Goal: Task Accomplishment & Management: Use online tool/utility

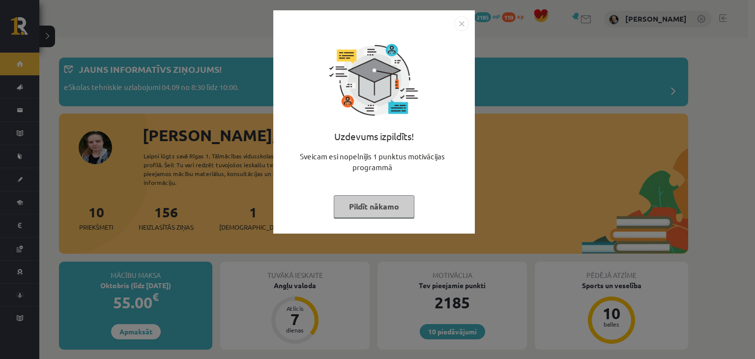
click at [360, 210] on button "Pildīt nākamo" at bounding box center [374, 206] width 81 height 23
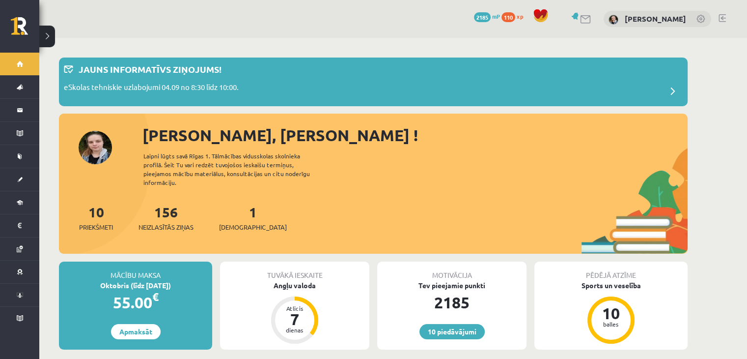
click at [502, 16] on link "110 xp" at bounding box center [515, 16] width 27 height 8
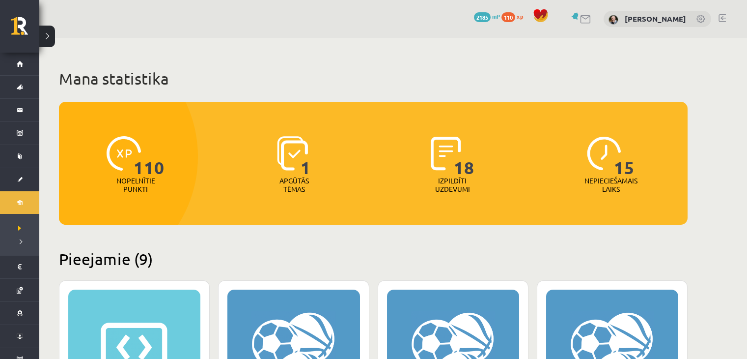
scroll to position [527, 0]
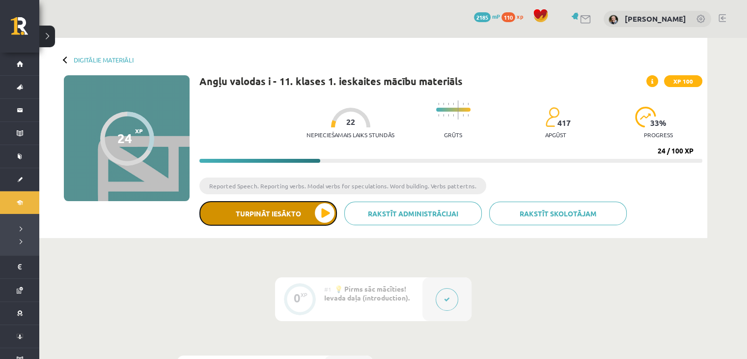
click at [326, 210] on button "Turpināt iesākto" at bounding box center [268, 213] width 138 height 25
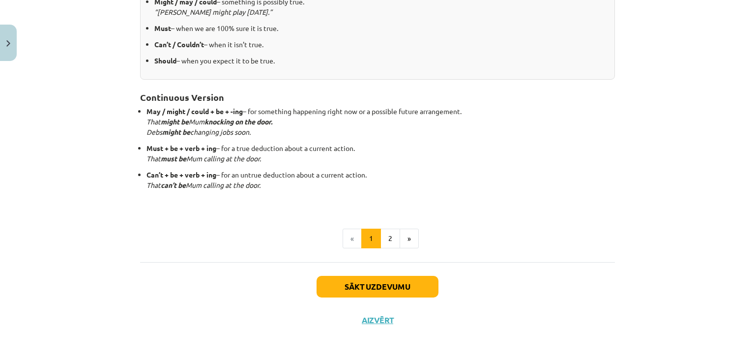
scroll to position [256, 0]
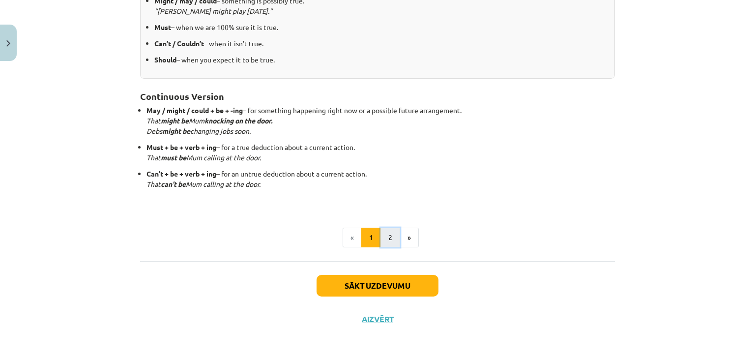
click at [386, 233] on button "2" at bounding box center [390, 237] width 20 height 20
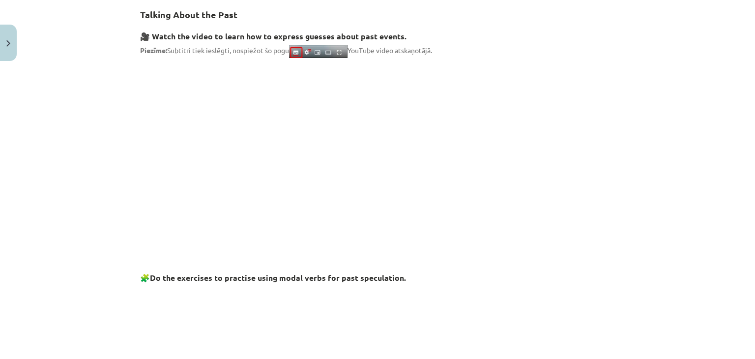
scroll to position [175, 0]
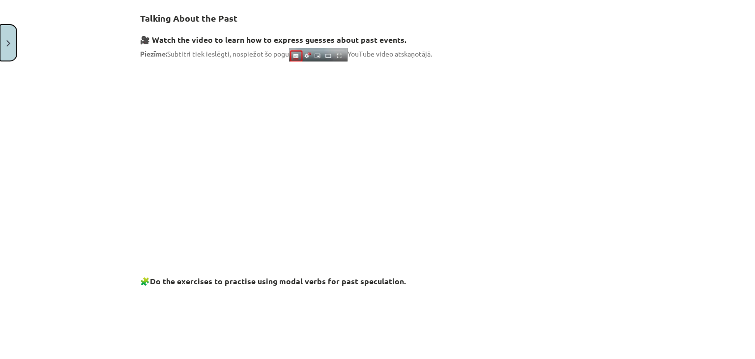
click at [10, 58] on button "Close" at bounding box center [8, 43] width 17 height 36
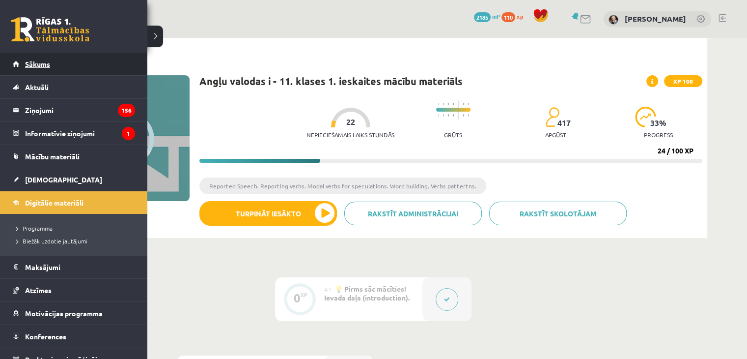
click at [18, 65] on link "Sākums" at bounding box center [74, 64] width 122 height 23
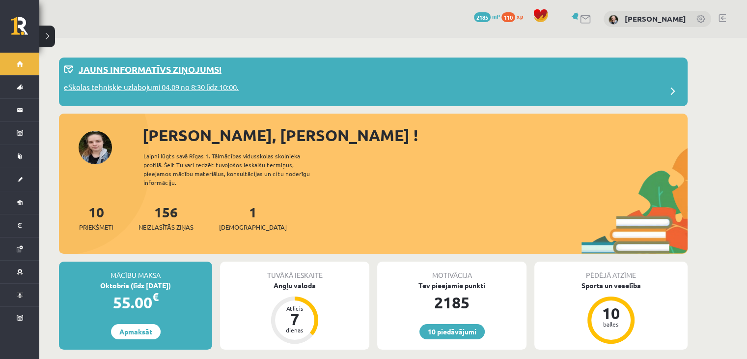
click at [228, 79] on div "Jauns informatīvs ziņojums!" at bounding box center [373, 71] width 619 height 19
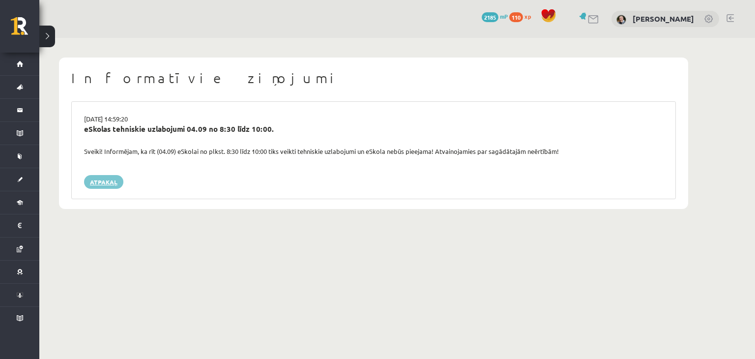
click at [110, 181] on link "Atpakaļ" at bounding box center [103, 182] width 39 height 14
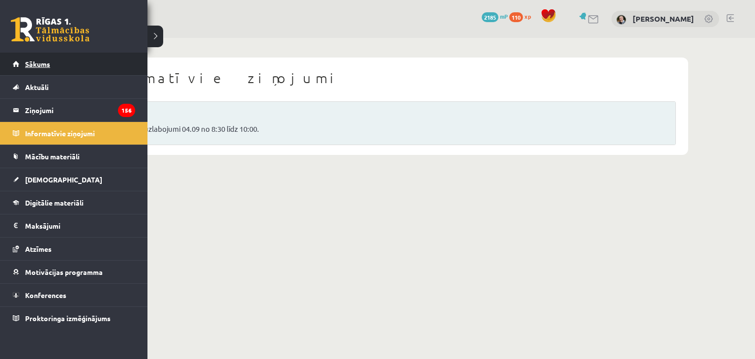
click at [24, 69] on link "Sākums" at bounding box center [74, 64] width 122 height 23
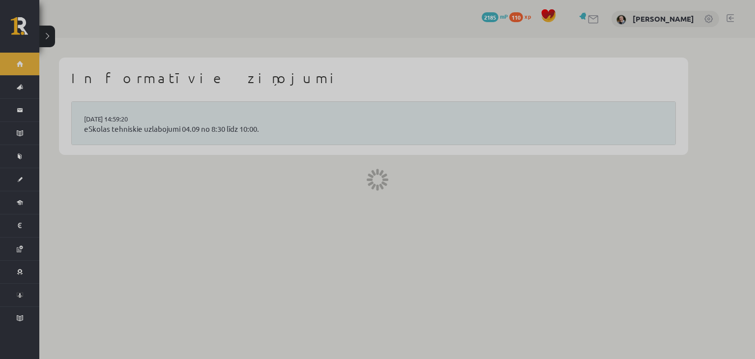
click at [24, 69] on div at bounding box center [377, 179] width 755 height 359
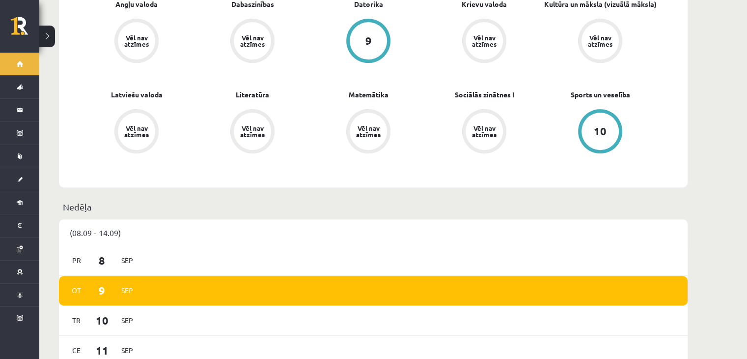
scroll to position [342, 0]
